Goal: Navigation & Orientation: Go to known website

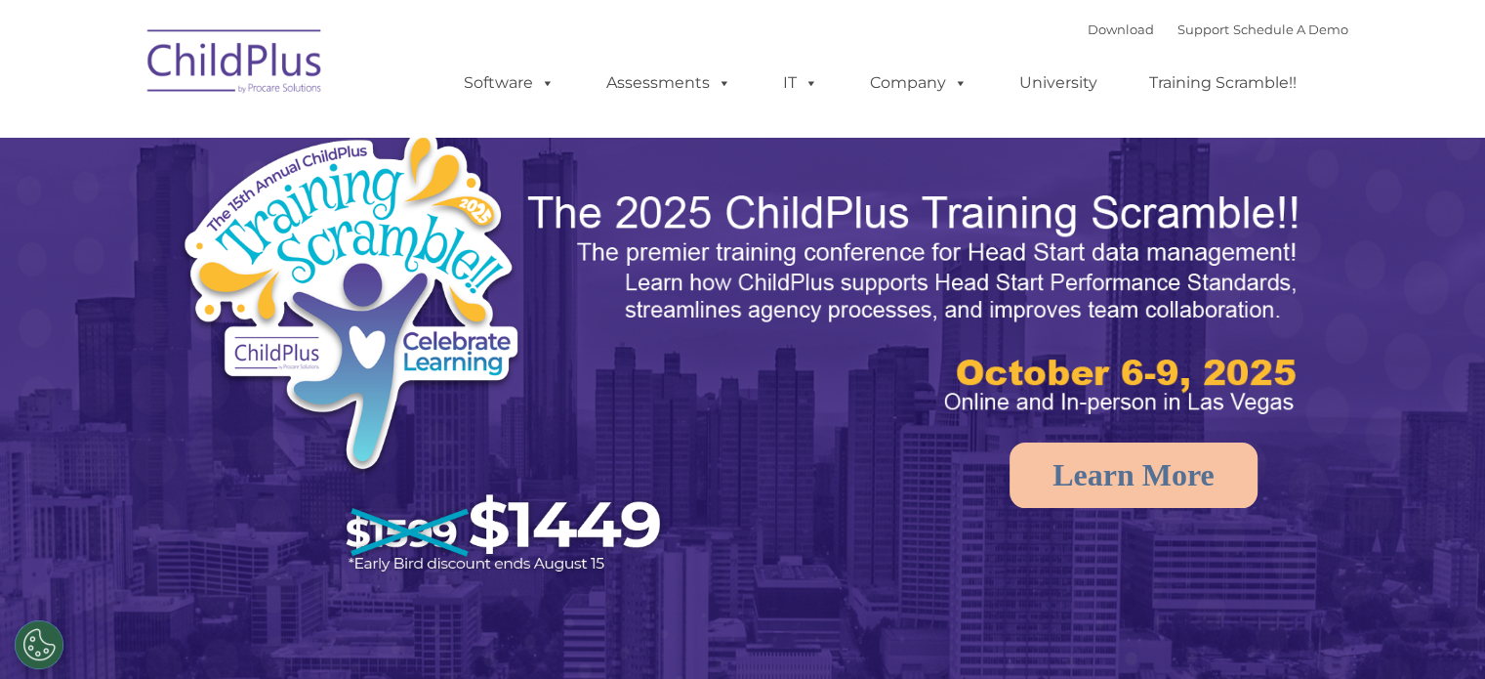
select select "MEDIUM"
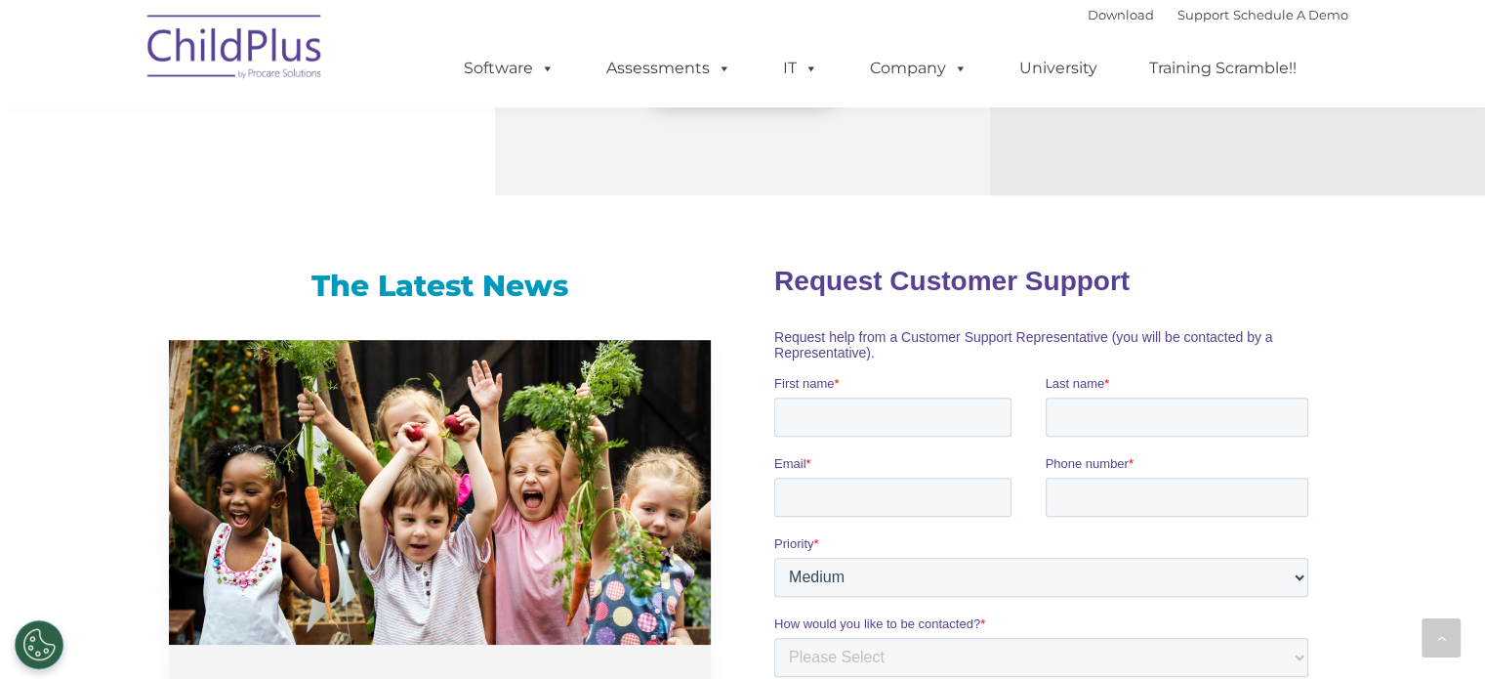
scroll to position [1095, 0]
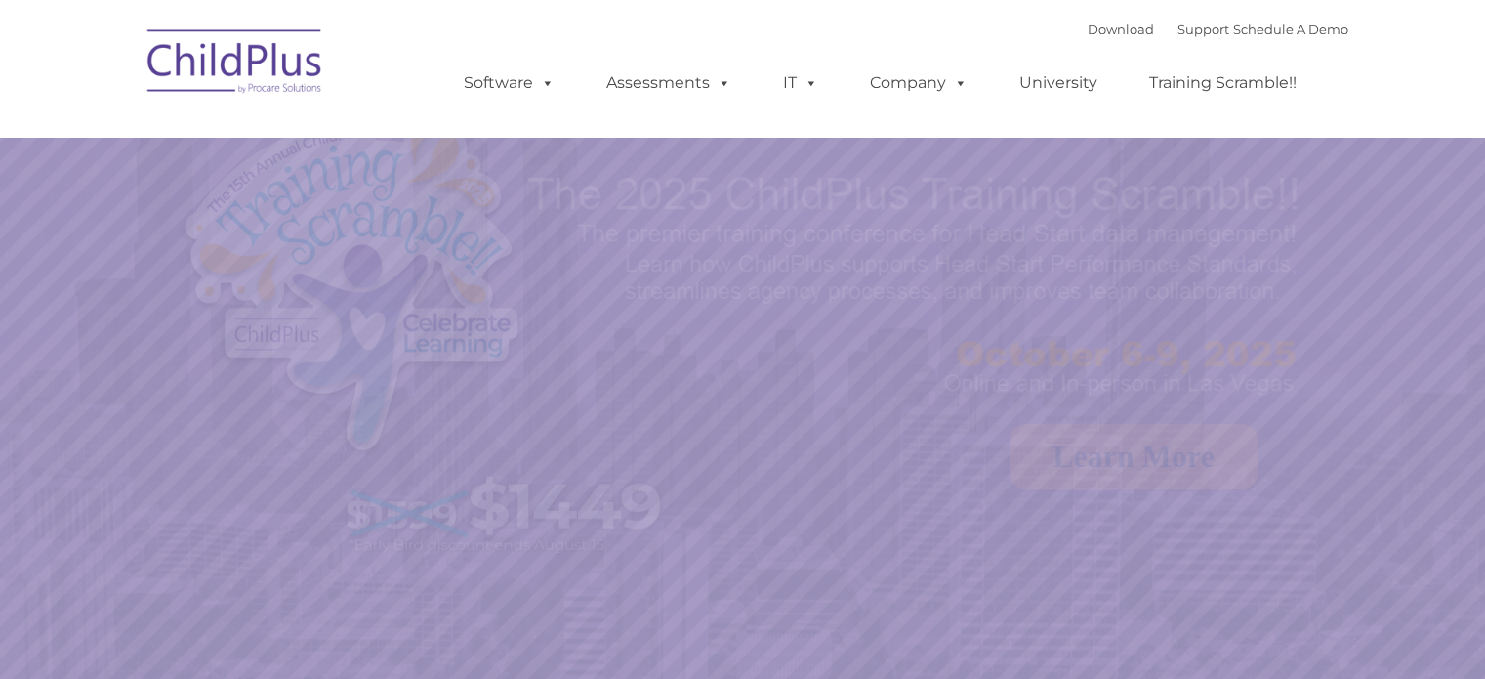
select select "MEDIUM"
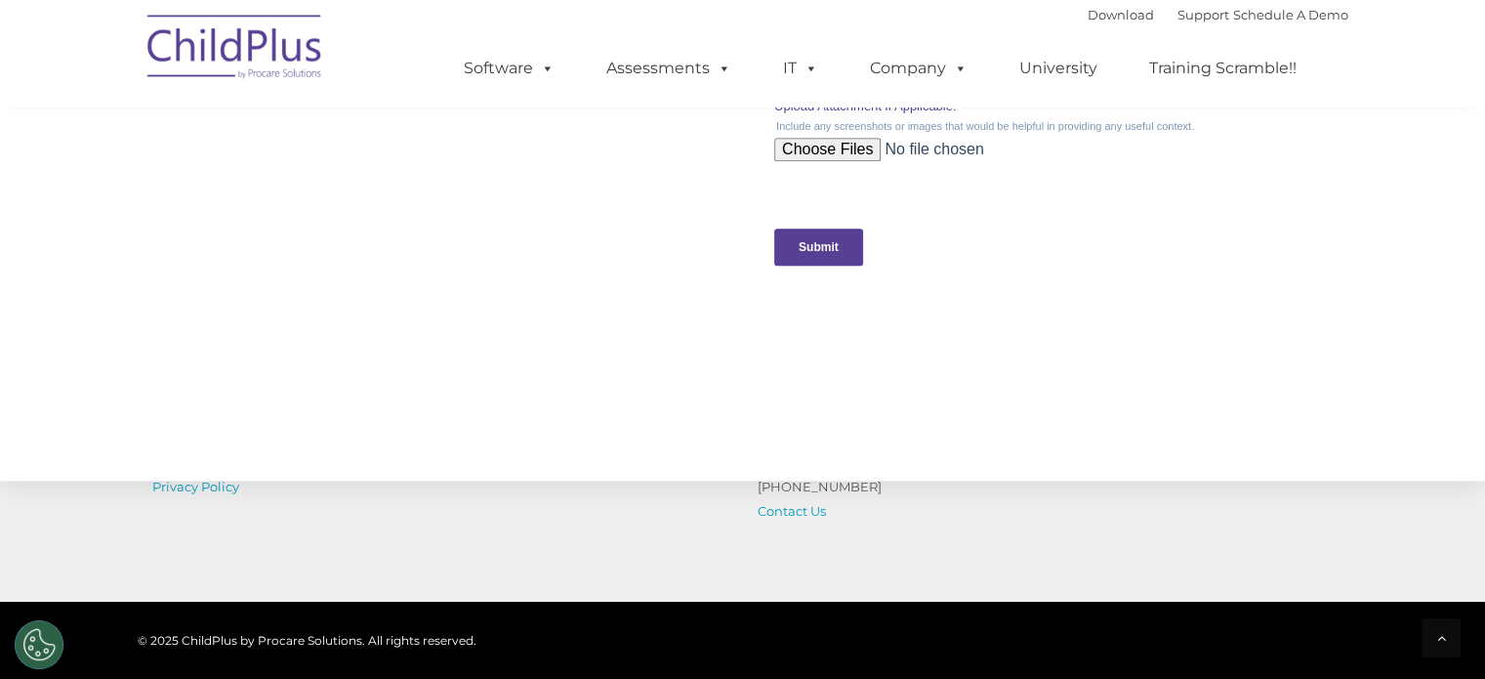
scroll to position [2225, 0]
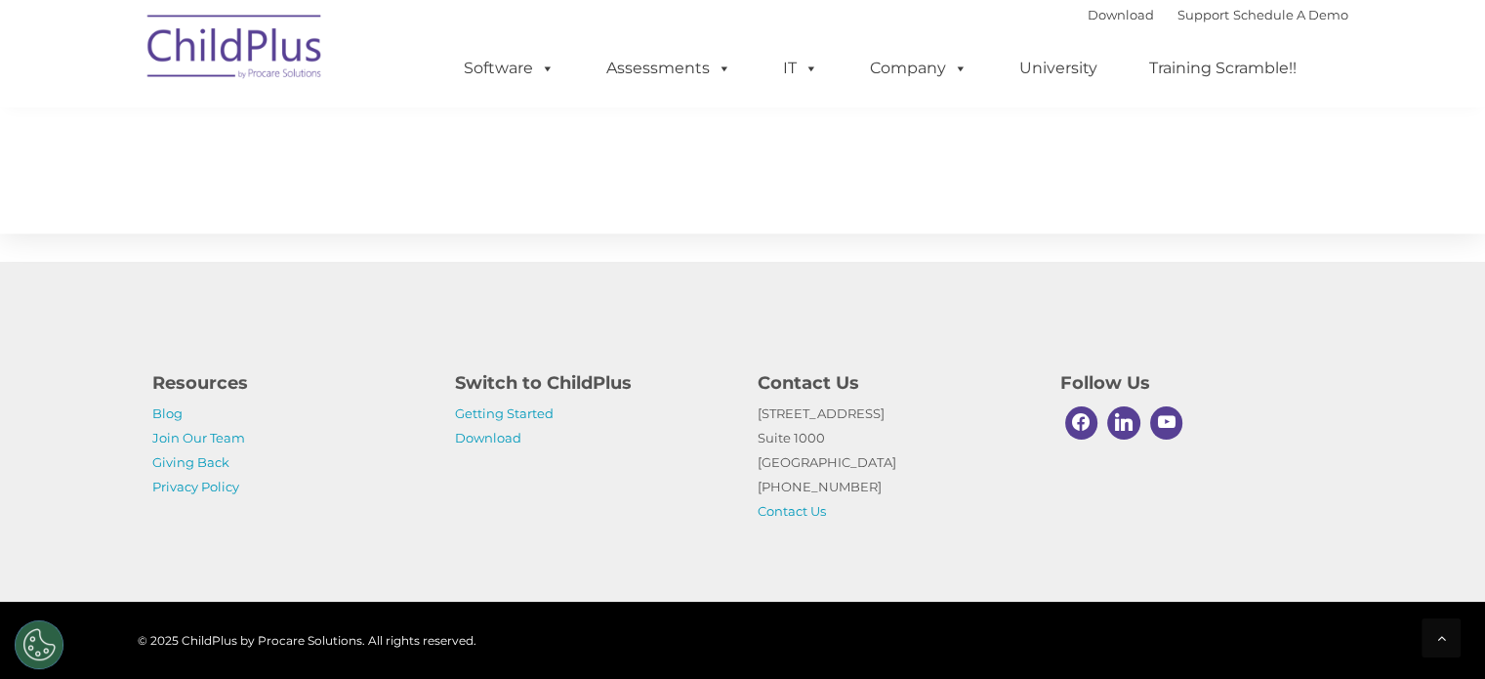
click at [1141, 347] on div "Resources Blog Join Our Team Giving Back Privacy Policy Switch to ChildPlus Get…" at bounding box center [742, 432] width 1485 height 340
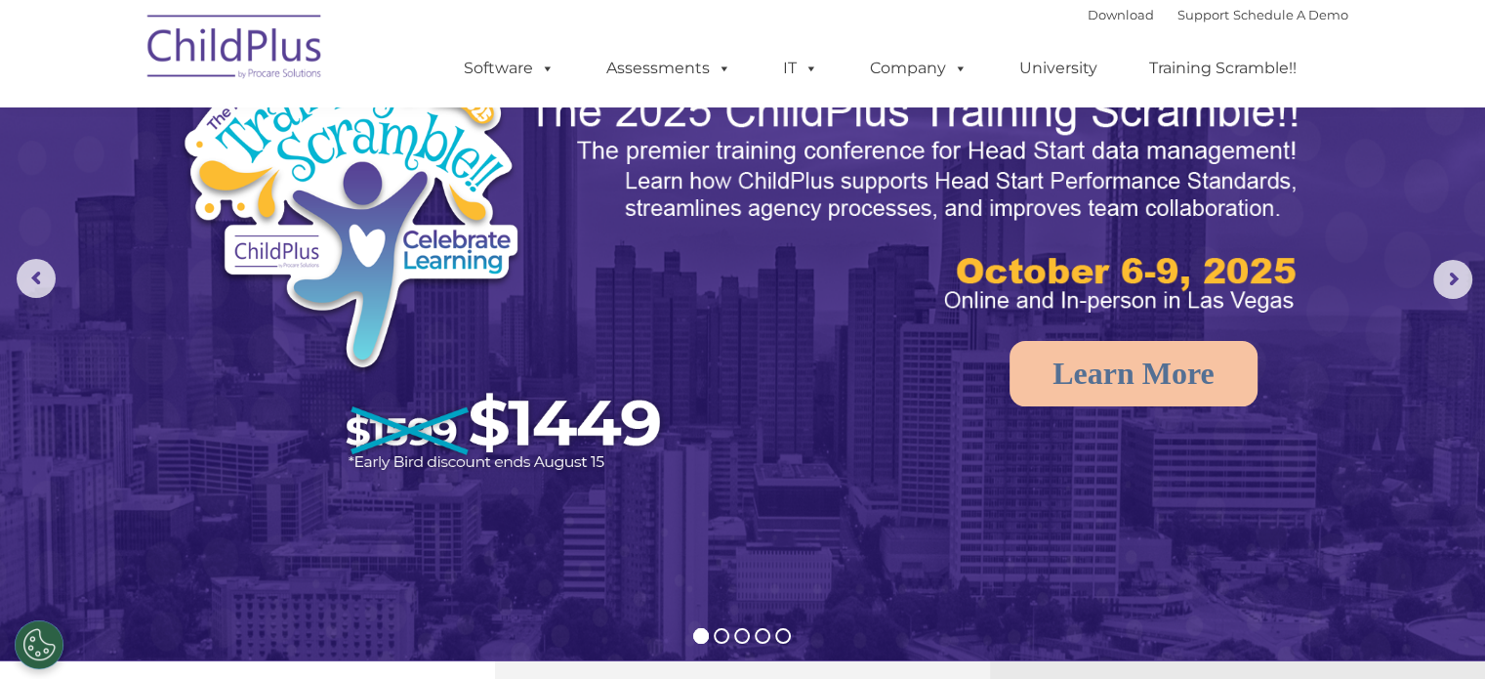
scroll to position [0, 0]
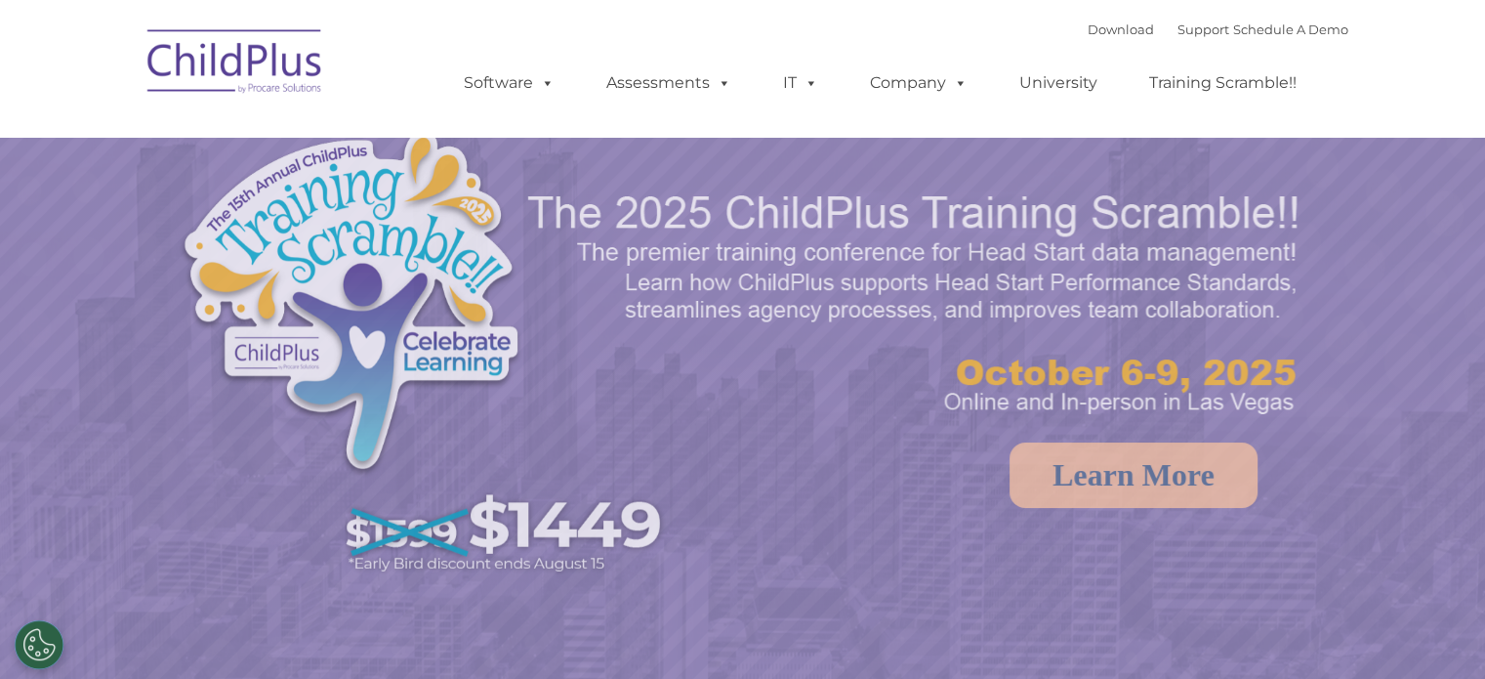
select select "MEDIUM"
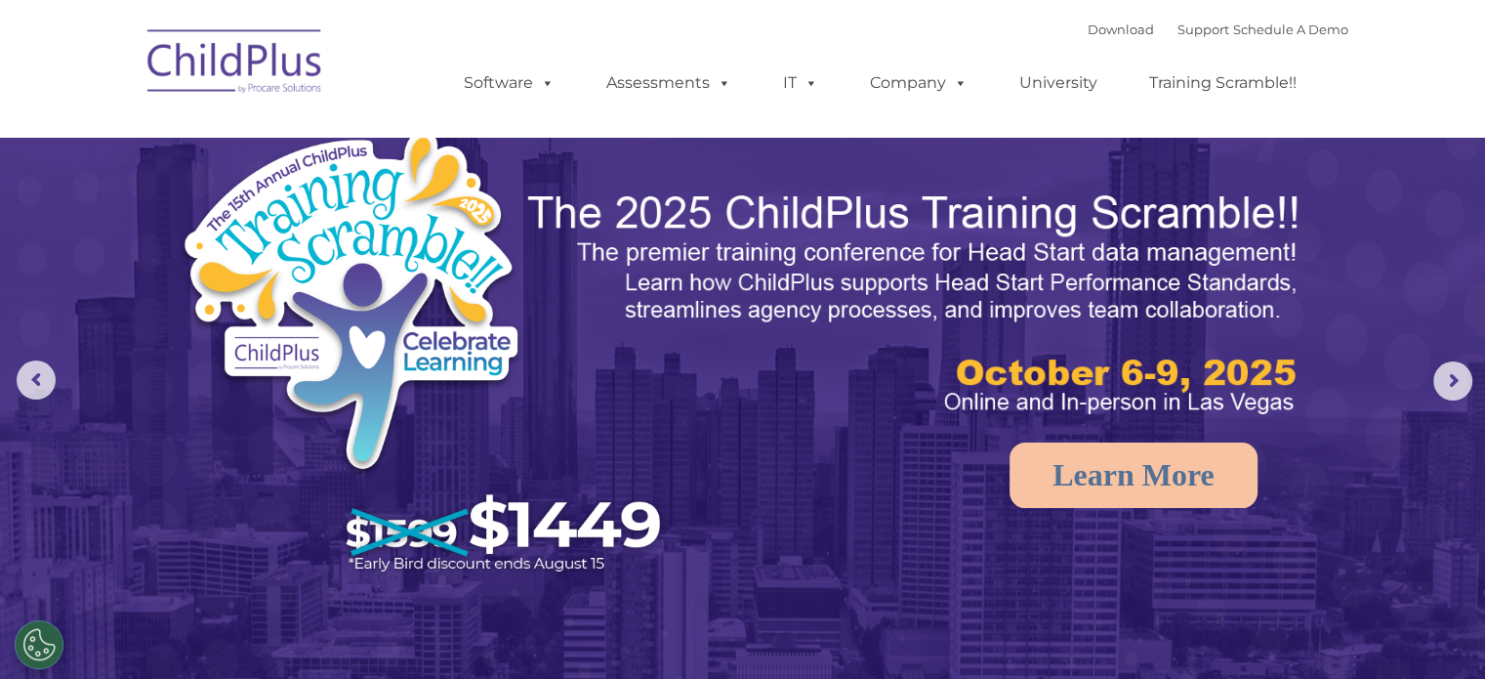
click at [917, 331] on img at bounding box center [916, 303] width 782 height 233
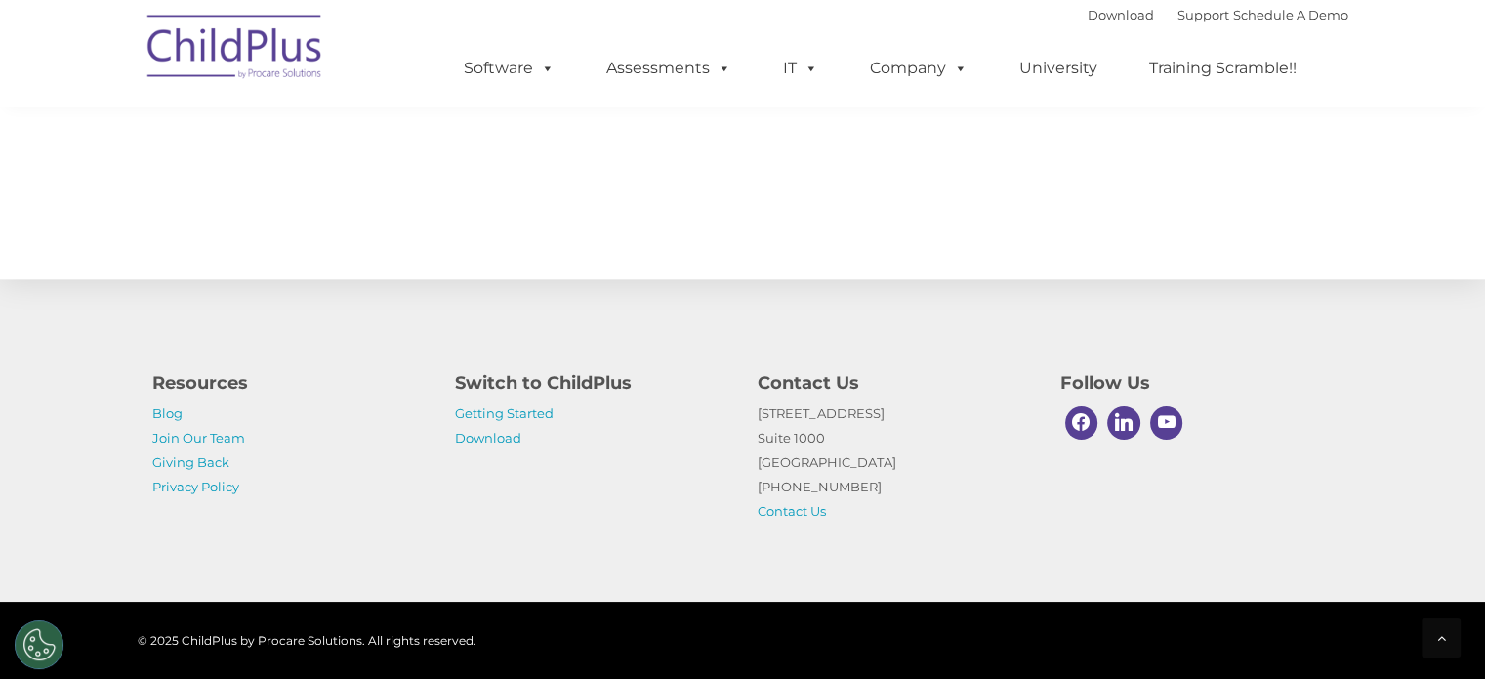
scroll to position [2225, 0]
